Goal: Task Accomplishment & Management: Use online tool/utility

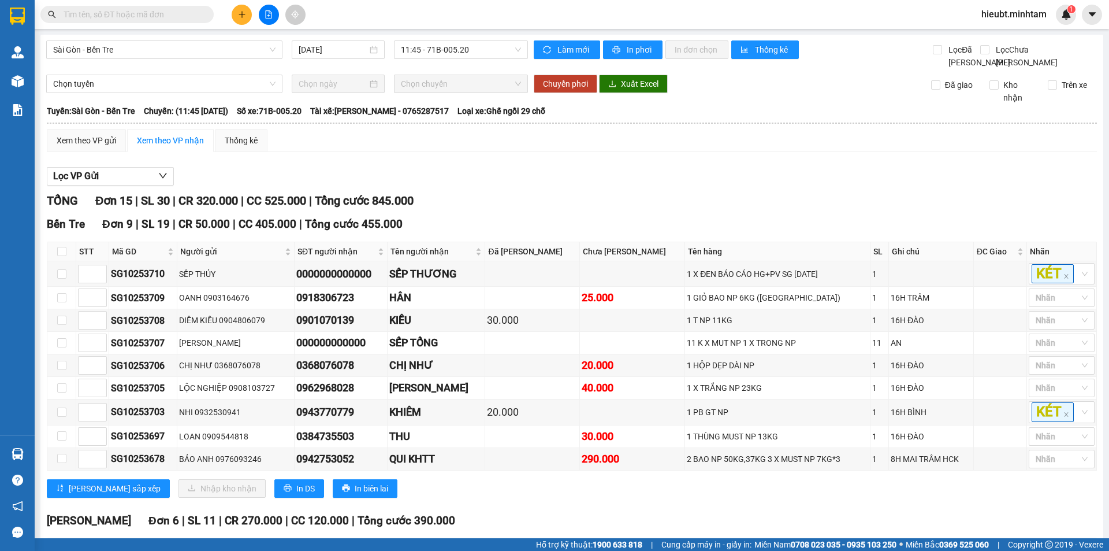
click at [93, 17] on input "text" at bounding box center [132, 14] width 136 height 13
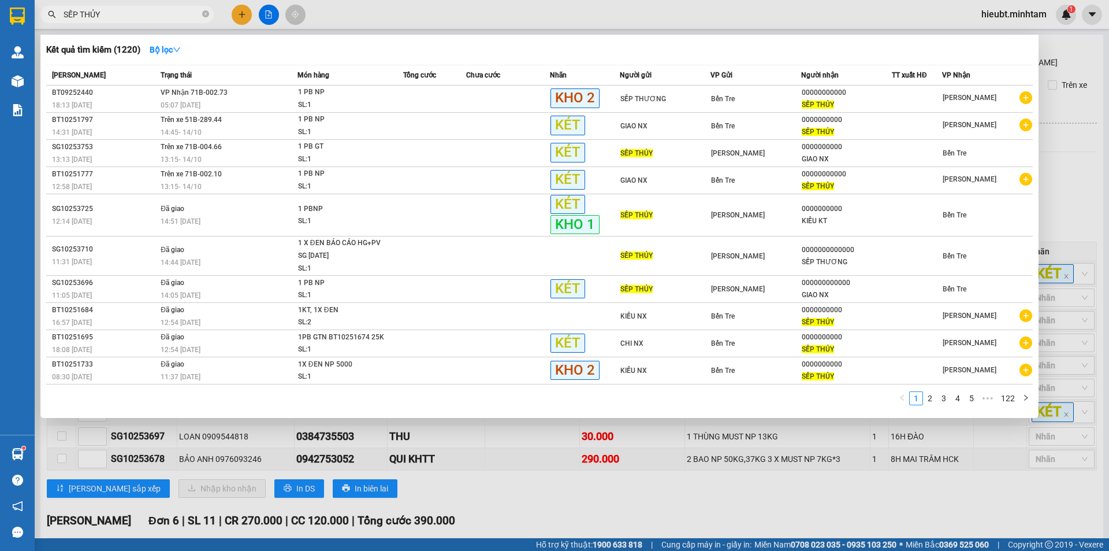
type input "SẾP THỦY"
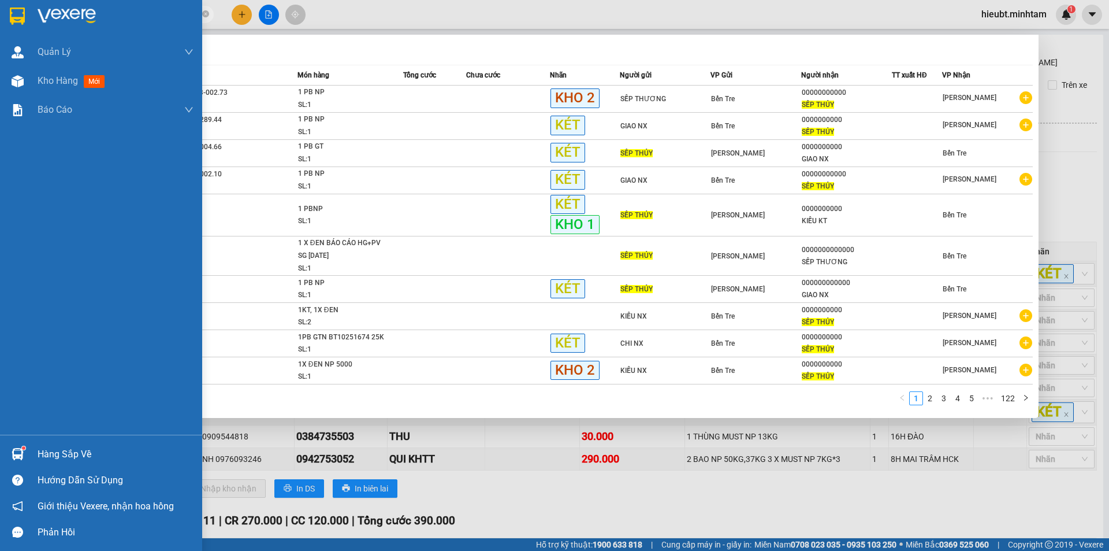
click at [24, 15] on img at bounding box center [17, 16] width 15 height 17
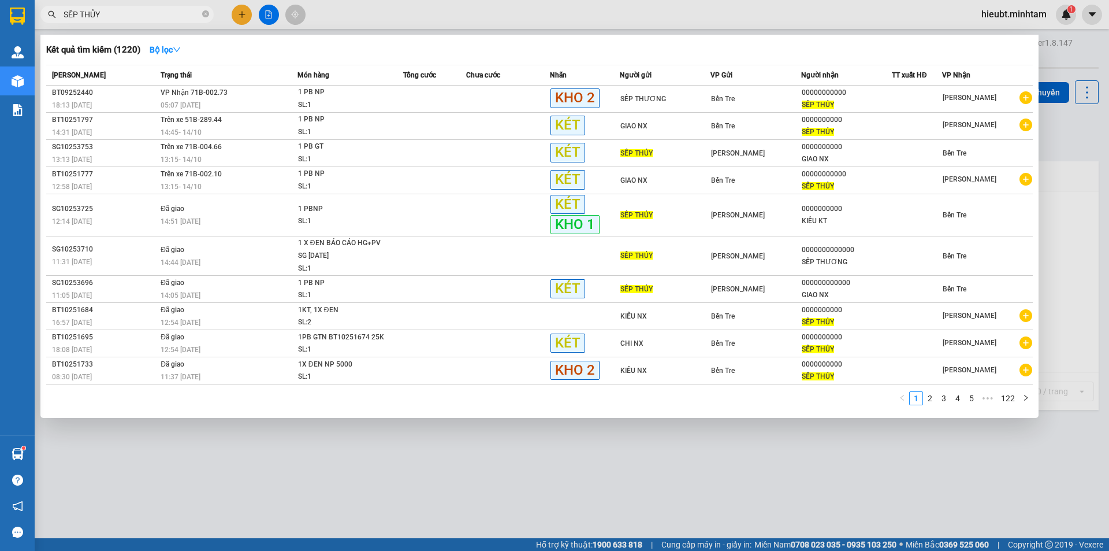
click at [436, 467] on div at bounding box center [554, 275] width 1109 height 551
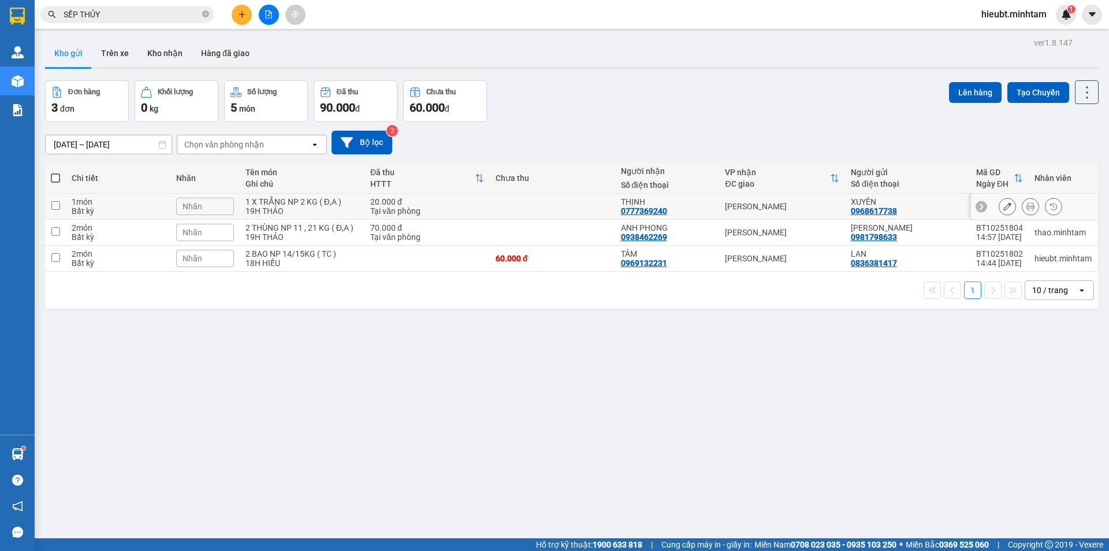
drag, startPoint x: 328, startPoint y: 210, endPoint x: 323, endPoint y: 228, distance: 19.2
click at [329, 210] on div "19H THẢO" at bounding box center [302, 210] width 113 height 9
checkbox input "true"
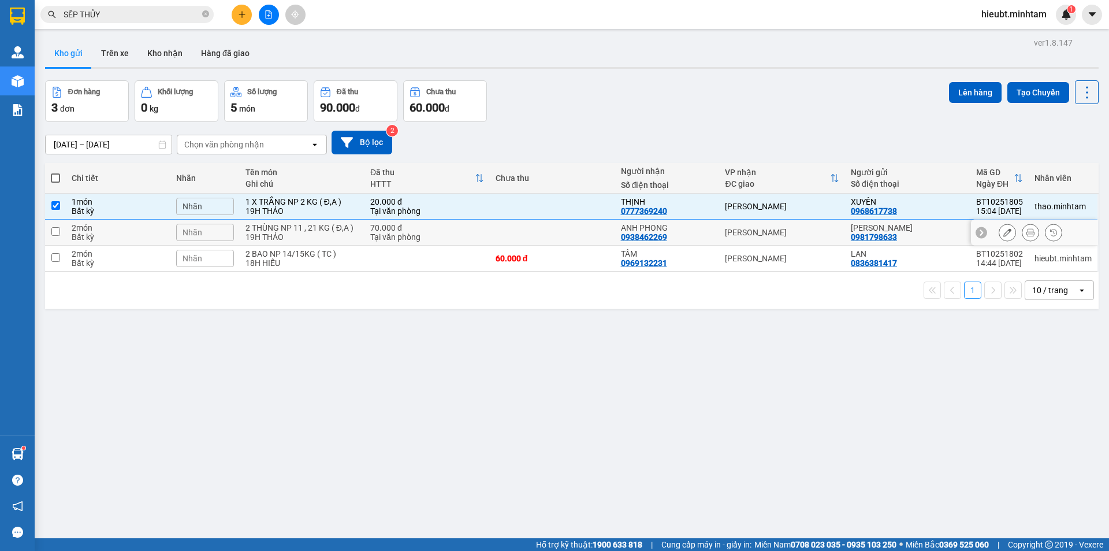
click at [321, 230] on div "2 THÙNG NP 11 , 21 KG ( Đ,A )" at bounding box center [302, 227] width 113 height 9
checkbox input "true"
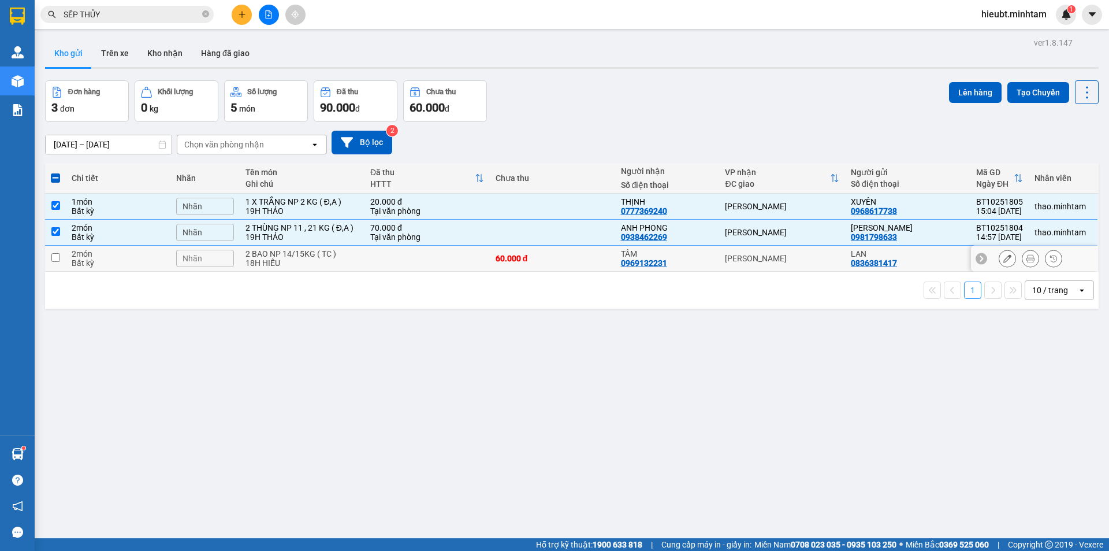
click at [314, 249] on div "2 BAO NP 14/15KG ( TC )" at bounding box center [302, 253] width 113 height 9
checkbox input "true"
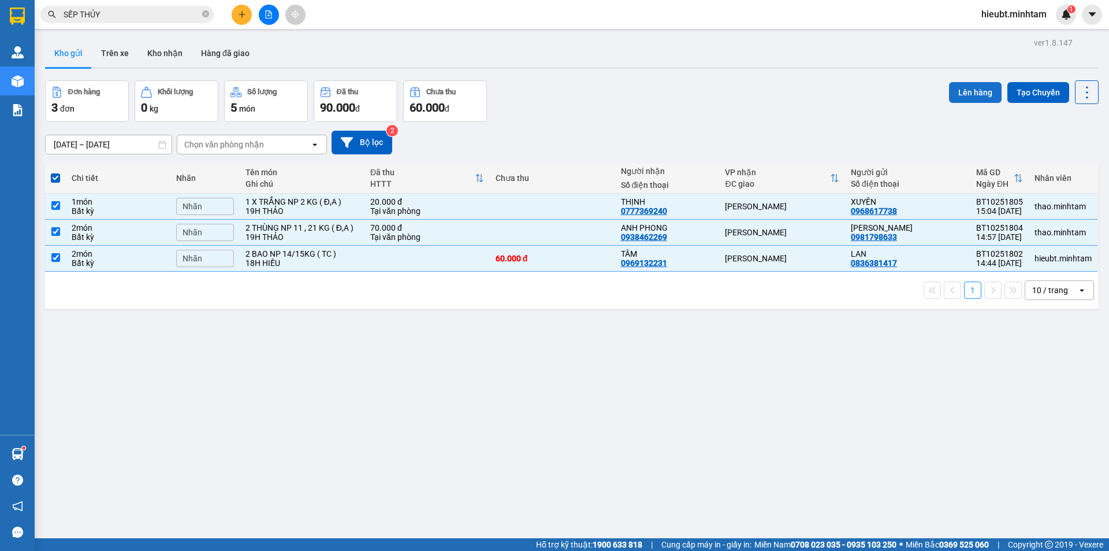
click at [968, 91] on button "Lên hàng" at bounding box center [975, 92] width 53 height 21
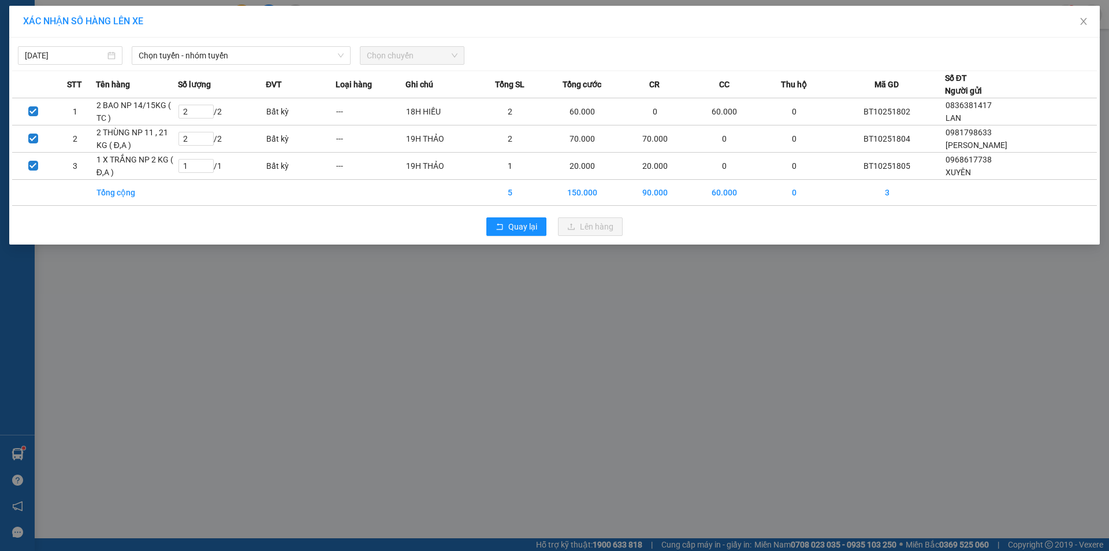
click at [207, 328] on div "XÁC NHẬN SỐ HÀNG LÊN XE [DATE] Chọn tuyến - nhóm tuyến Chọn chuyến STT Tên hàng…" at bounding box center [554, 275] width 1109 height 551
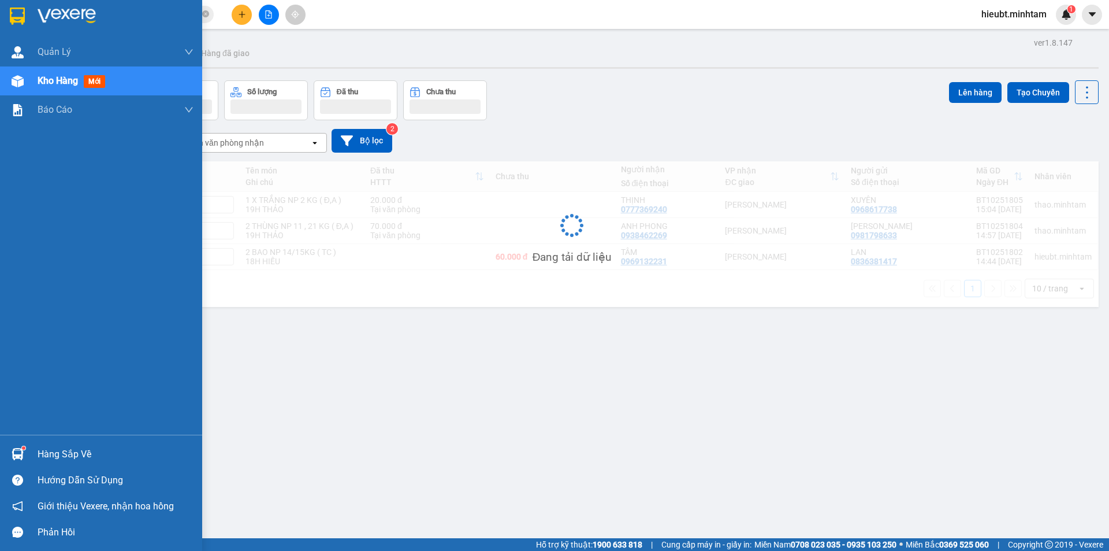
click at [25, 14] on div at bounding box center [18, 16] width 20 height 20
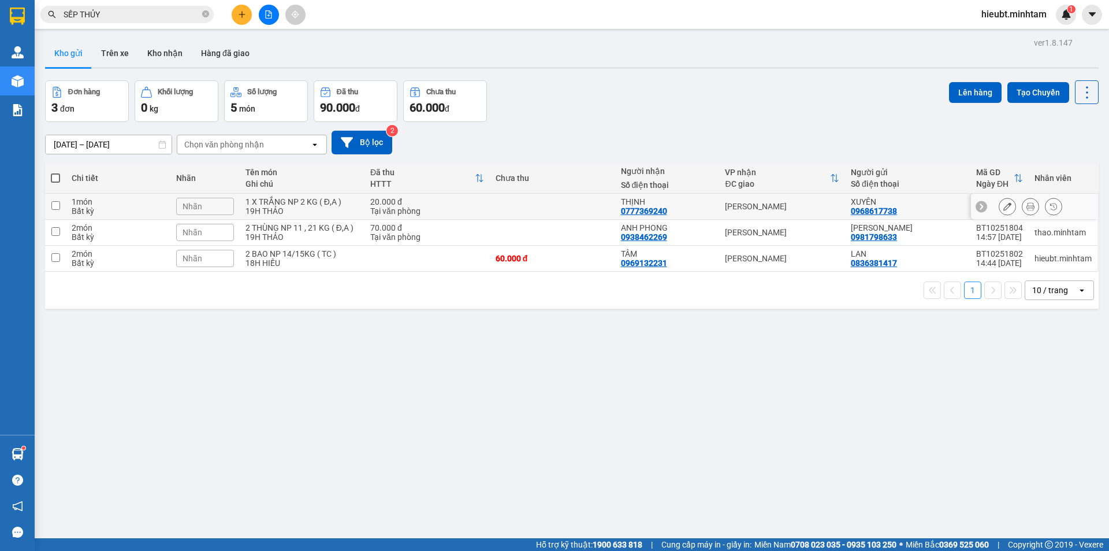
drag, startPoint x: 380, startPoint y: 207, endPoint x: 373, endPoint y: 228, distance: 22.5
click at [380, 207] on div "Tại văn phòng" at bounding box center [427, 210] width 114 height 9
checkbox input "true"
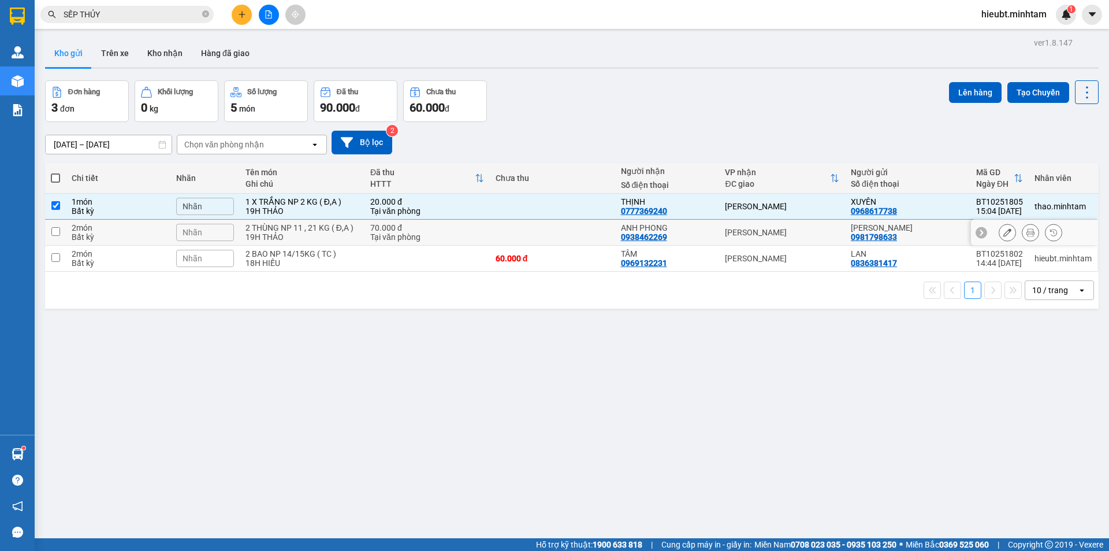
drag, startPoint x: 373, startPoint y: 228, endPoint x: 361, endPoint y: 254, distance: 28.7
click at [373, 229] on div "70.000 đ" at bounding box center [427, 227] width 114 height 9
checkbox input "true"
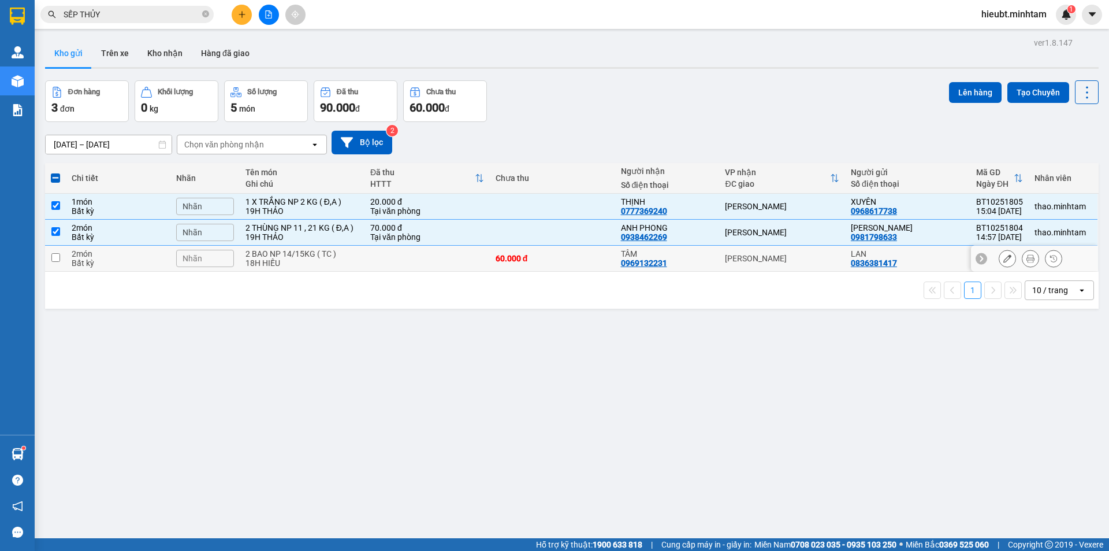
click at [361, 254] on td "2 BAO NP 14/15KG ( TC ) 18H HIẾU" at bounding box center [302, 259] width 125 height 26
checkbox input "true"
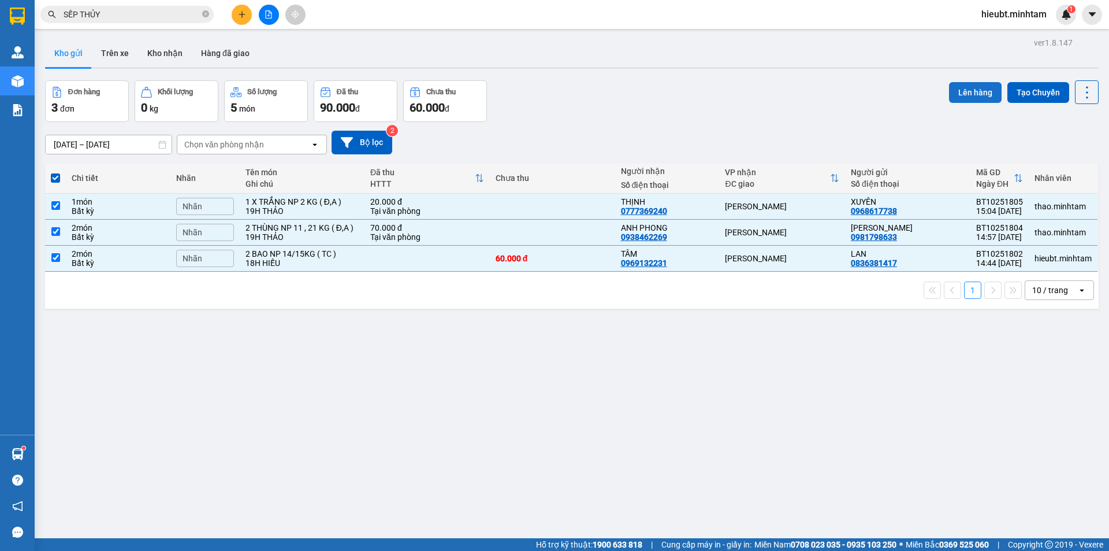
click at [949, 94] on button "Lên hàng" at bounding box center [975, 92] width 53 height 21
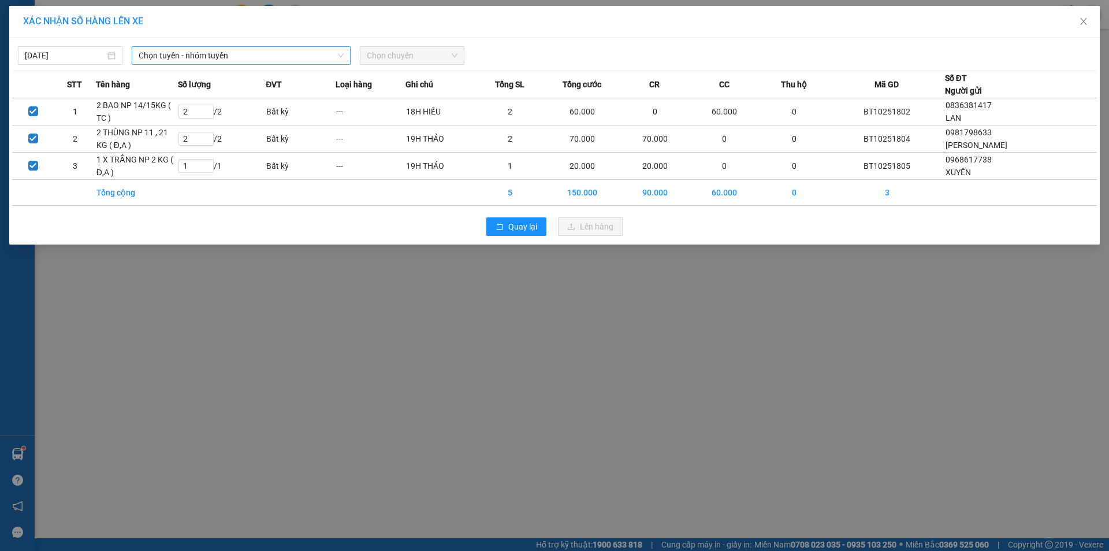
click at [188, 53] on span "Chọn tuyến - nhóm tuyến" at bounding box center [241, 55] width 205 height 17
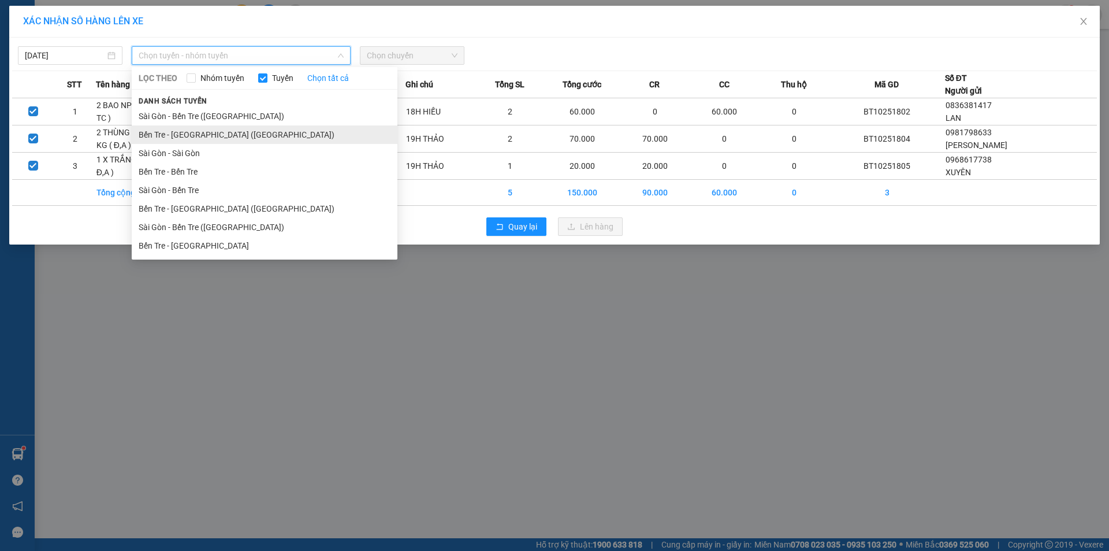
click at [192, 131] on li "Bến Tre - [GEOGRAPHIC_DATA] ([GEOGRAPHIC_DATA])" at bounding box center [265, 134] width 266 height 18
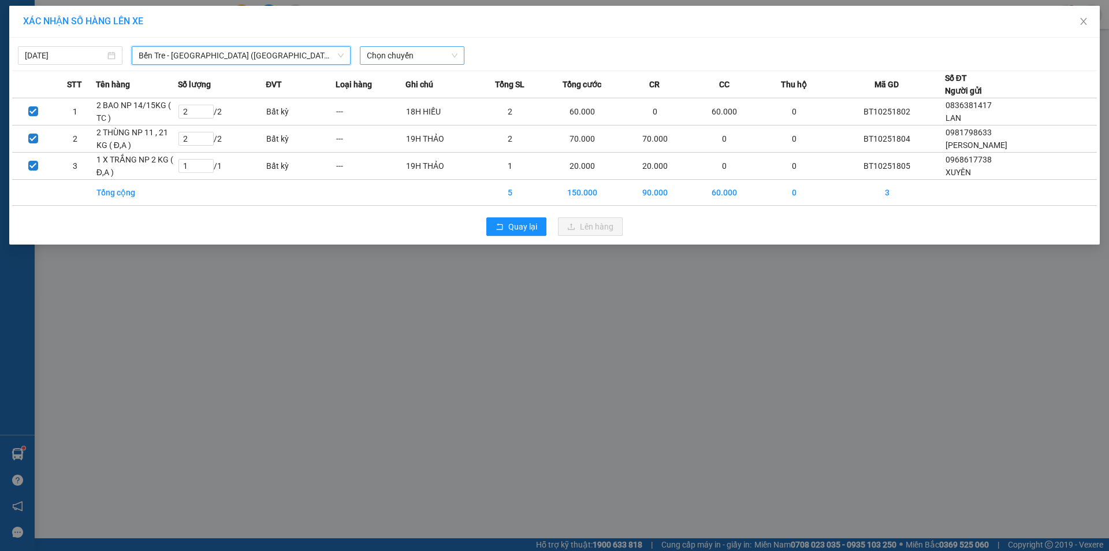
click at [393, 53] on span "Chọn chuyến" at bounding box center [412, 55] width 91 height 17
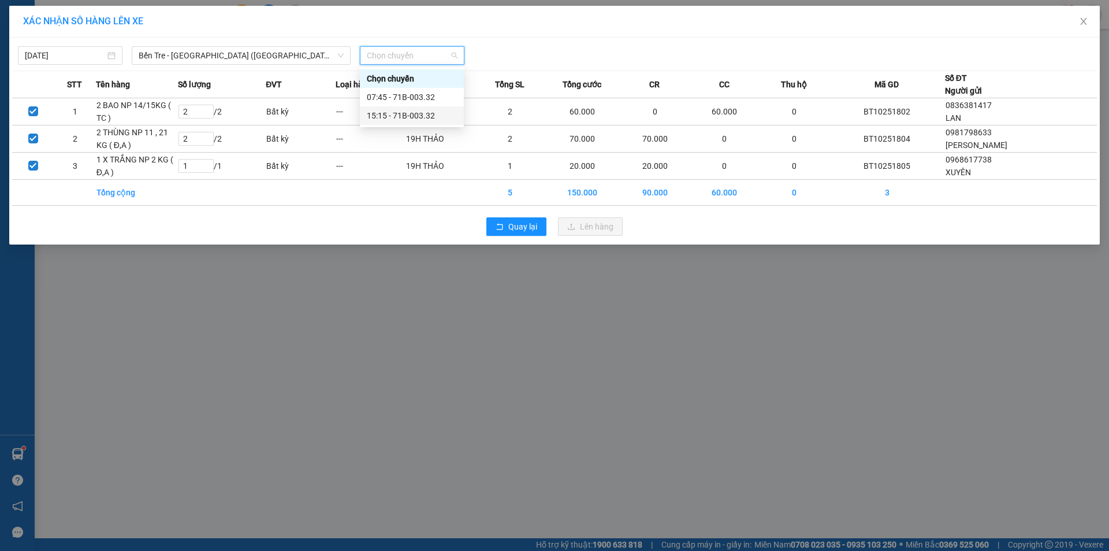
click at [399, 118] on div "15:15 - 71B-003.32" at bounding box center [412, 115] width 90 height 13
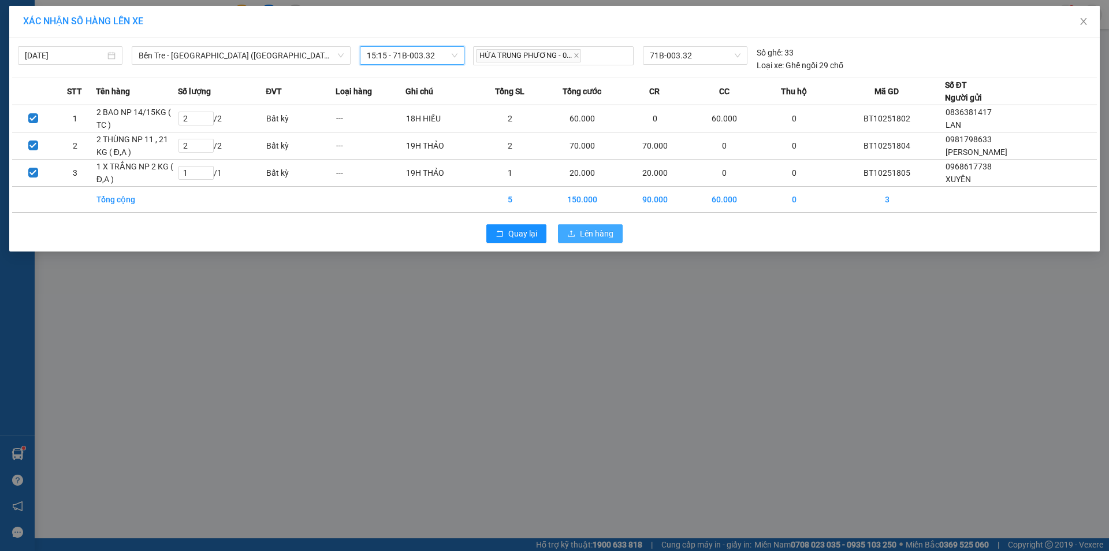
click at [603, 233] on span "Lên hàng" at bounding box center [597, 233] width 34 height 13
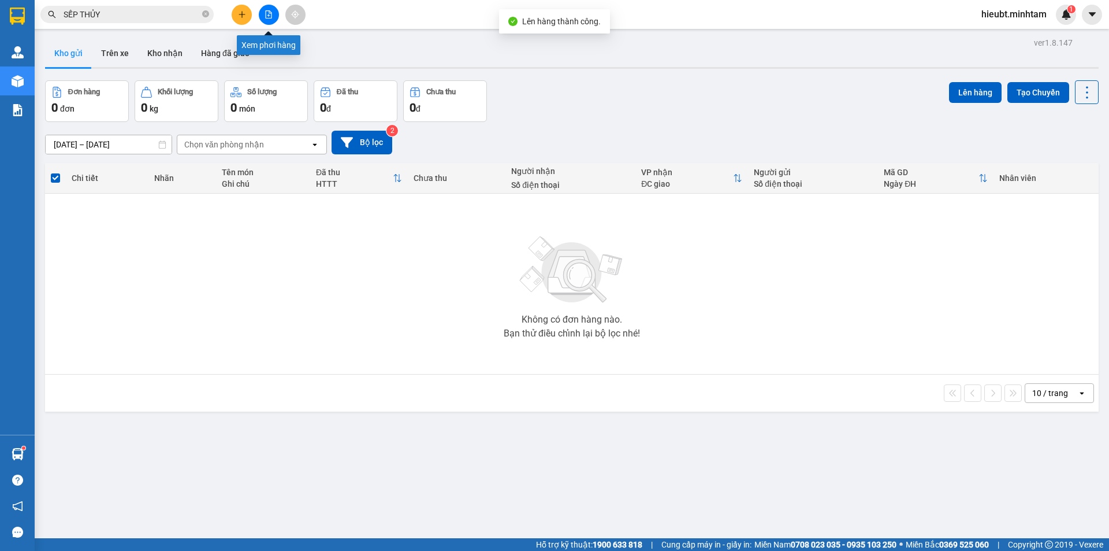
click at [266, 14] on icon "file-add" at bounding box center [269, 14] width 6 height 8
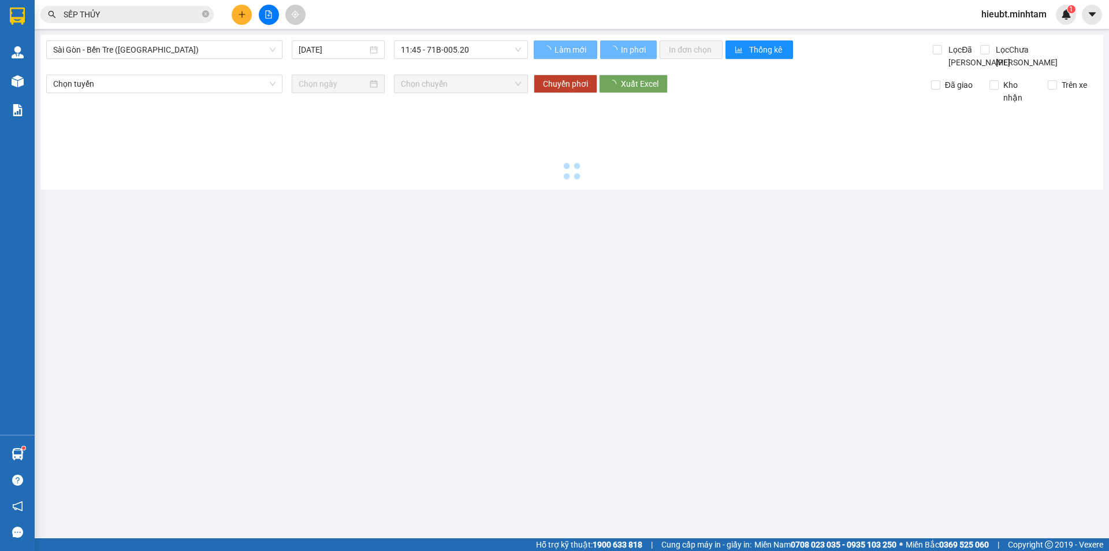
click at [112, 56] on span "Sài Gòn - Bến Tre ([GEOGRAPHIC_DATA])" at bounding box center [164, 49] width 222 height 17
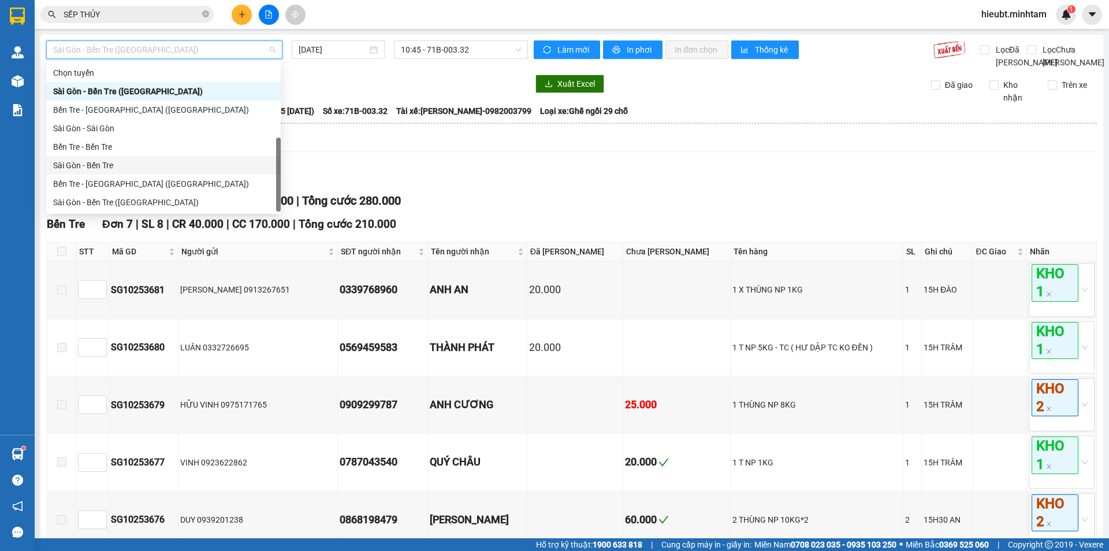
scroll to position [18, 0]
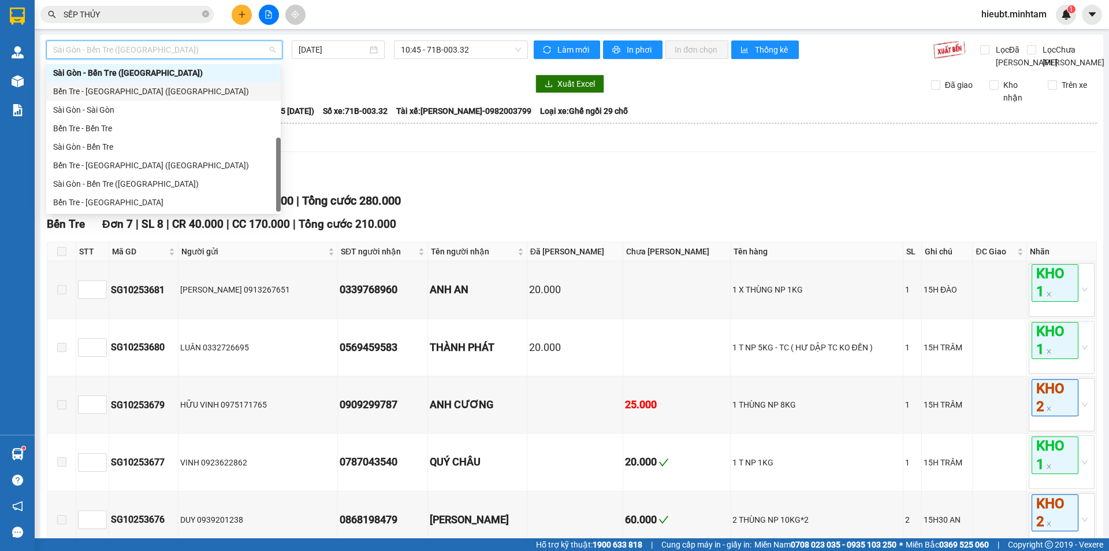
click at [122, 92] on div "Bến Tre - [GEOGRAPHIC_DATA] ([GEOGRAPHIC_DATA])" at bounding box center [163, 91] width 221 height 13
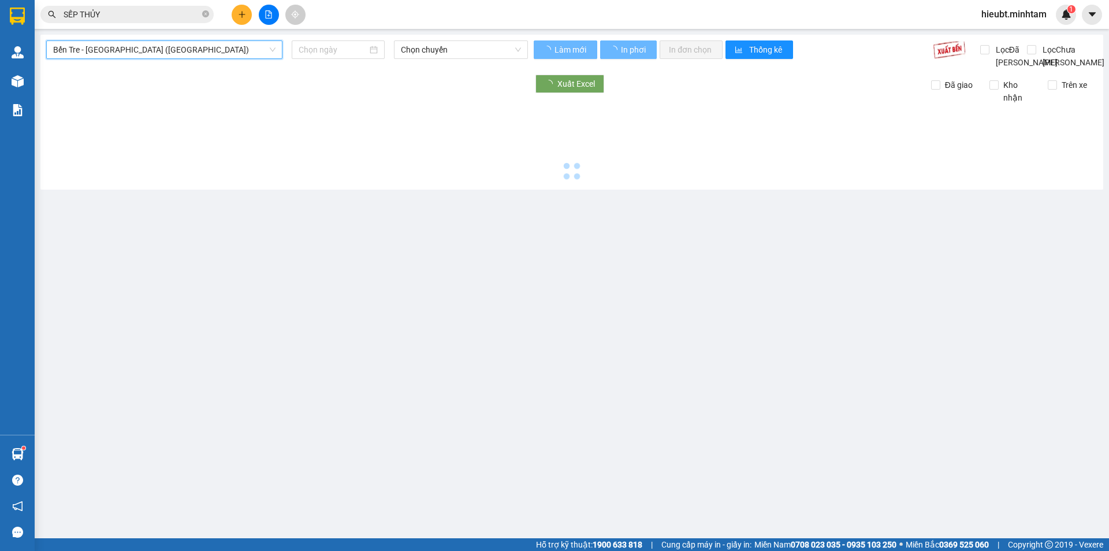
type input "[DATE]"
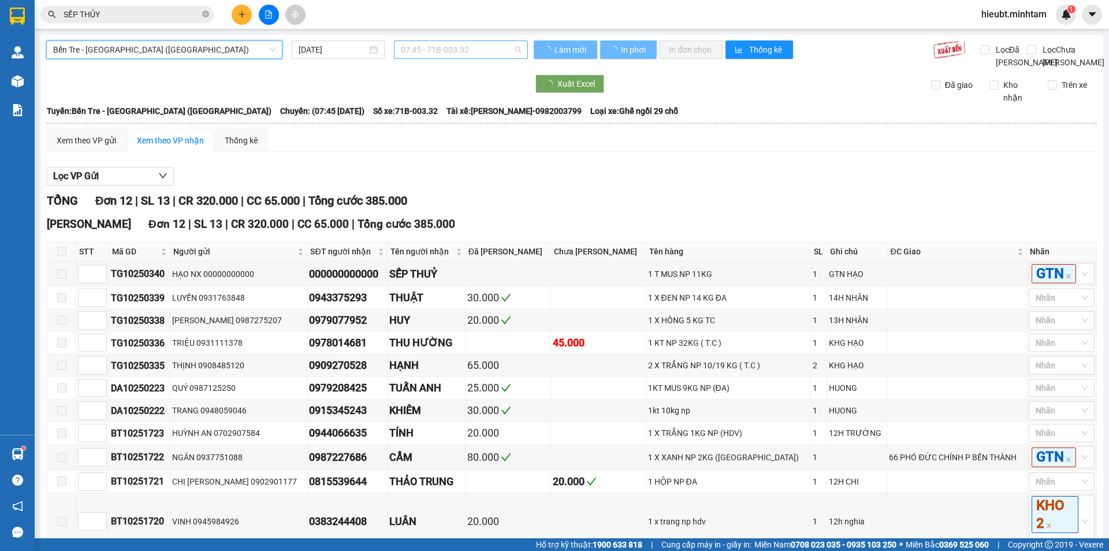
click at [464, 53] on span "07:45 - 71B-003.32" at bounding box center [461, 49] width 120 height 17
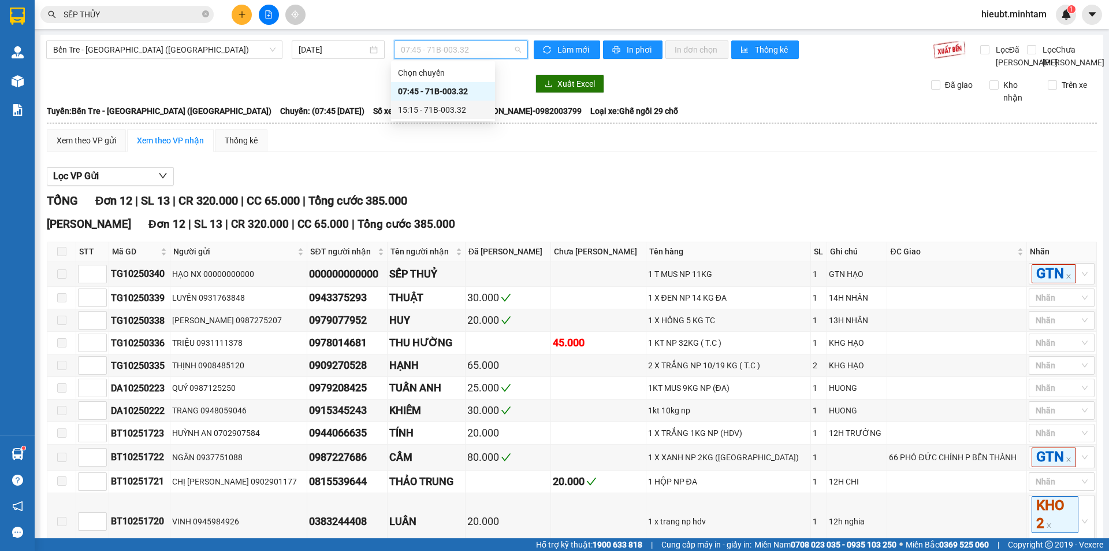
click at [440, 109] on div "15:15 - 71B-003.32" at bounding box center [443, 109] width 90 height 13
